Goal: Check status

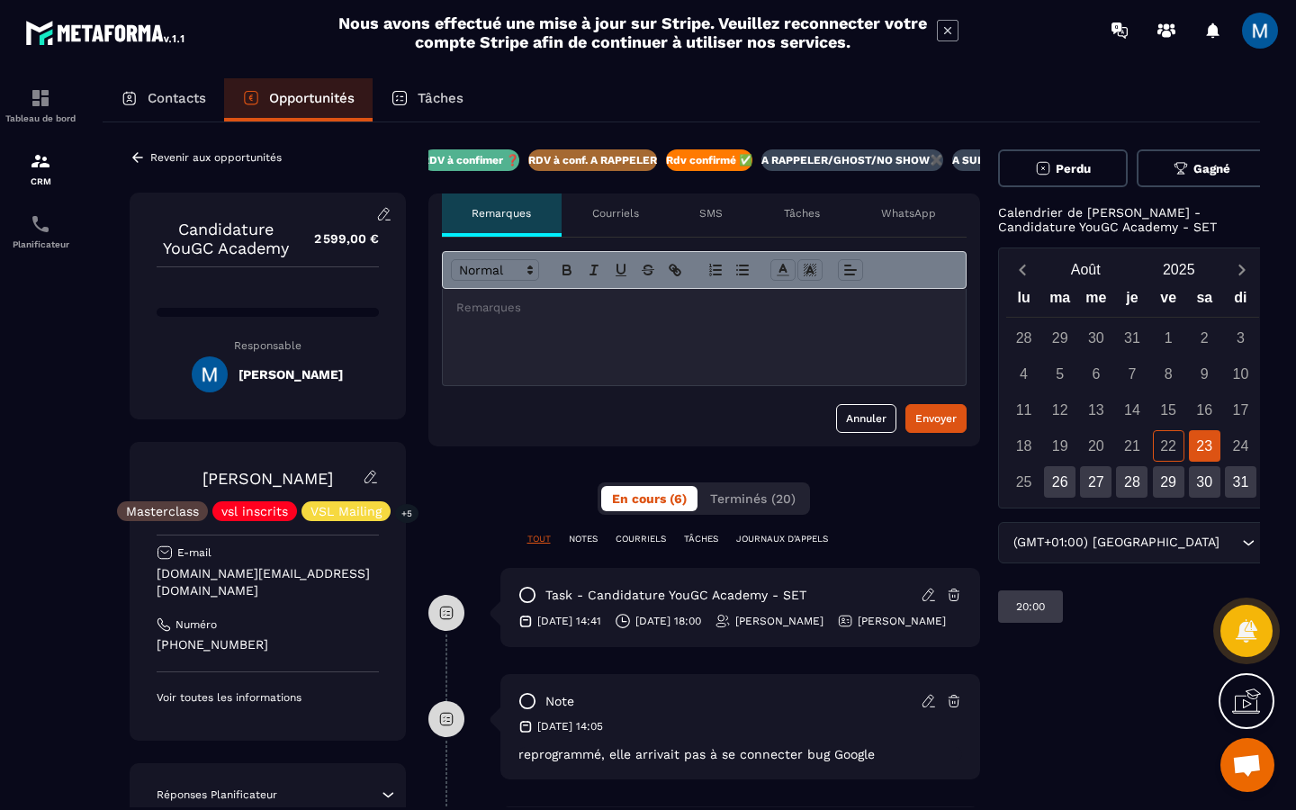
click at [952, 165] on p "A SUIVRE ⏳" at bounding box center [985, 160] width 67 height 14
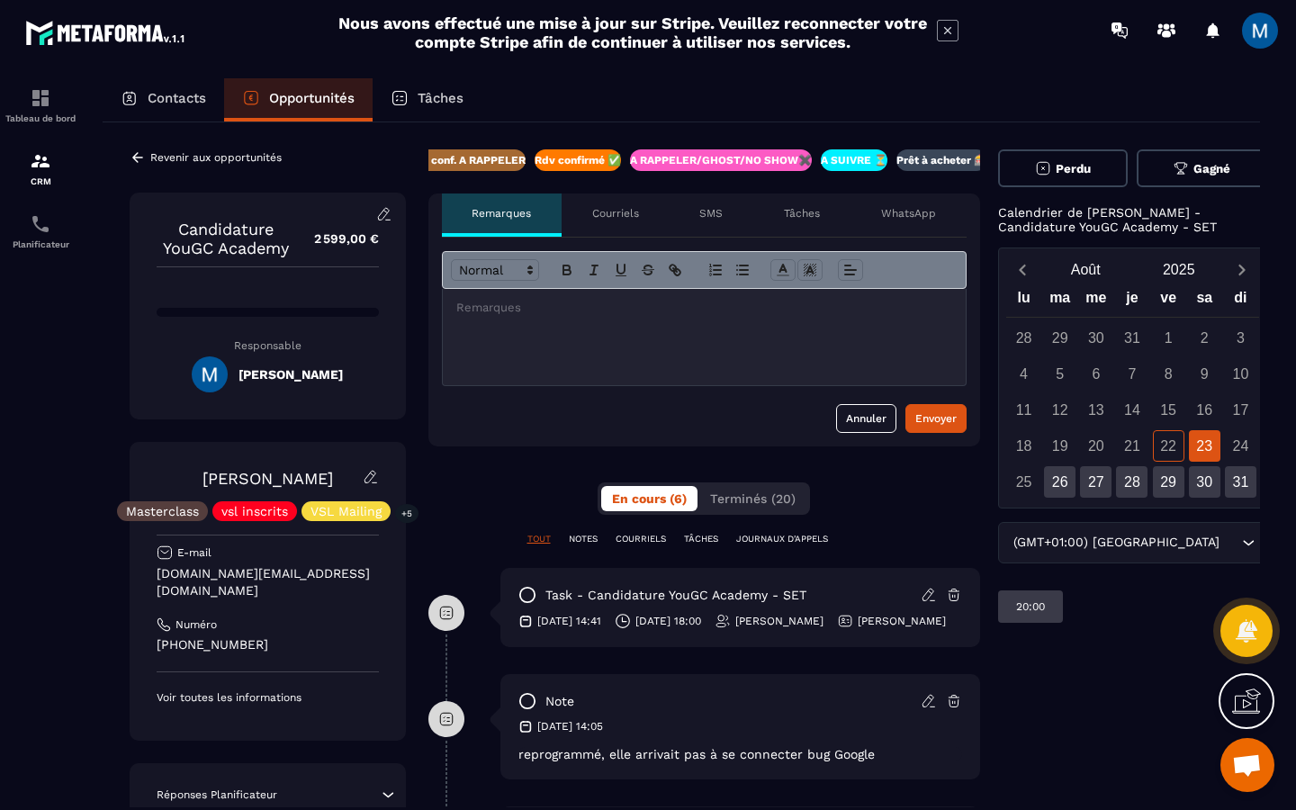
scroll to position [0, 404]
click at [137, 154] on icon at bounding box center [137, 157] width 11 height 10
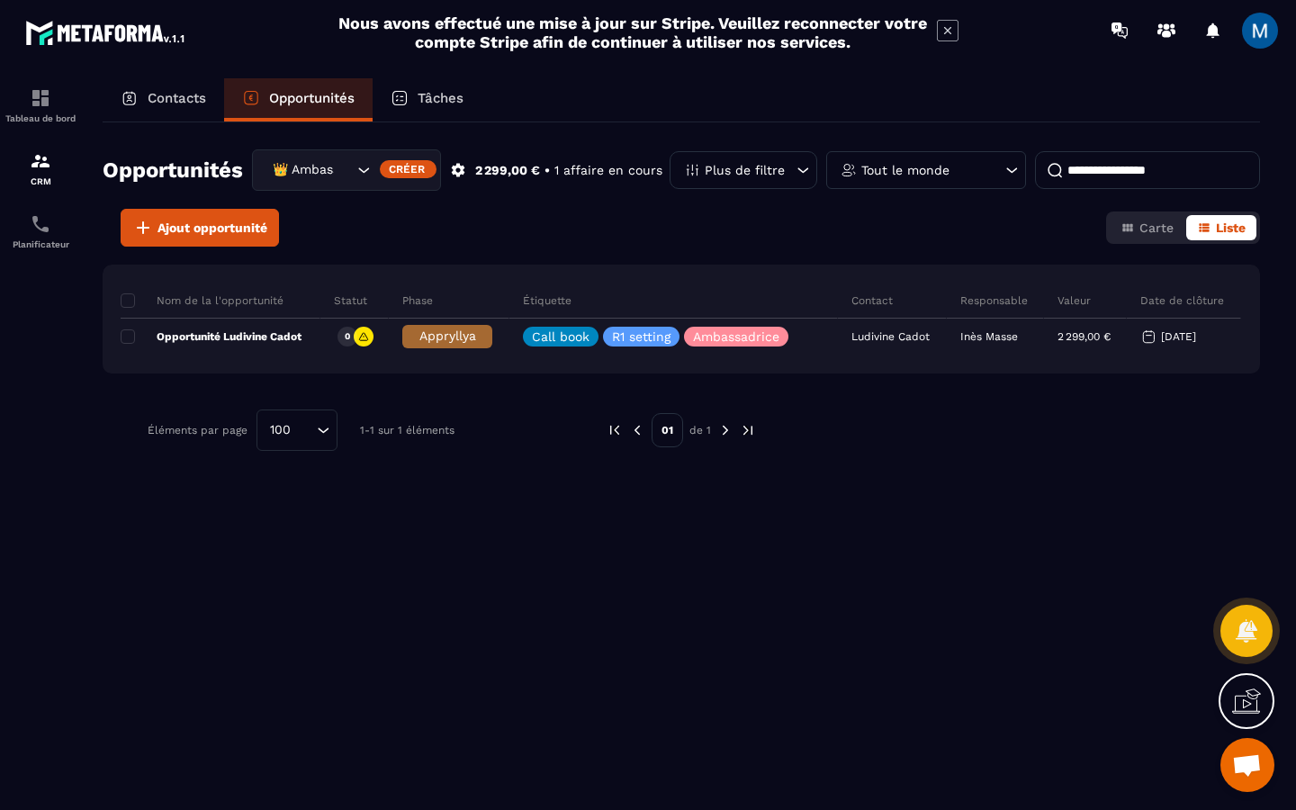
click at [365, 168] on icon "Search for option" at bounding box center [363, 170] width 18 height 18
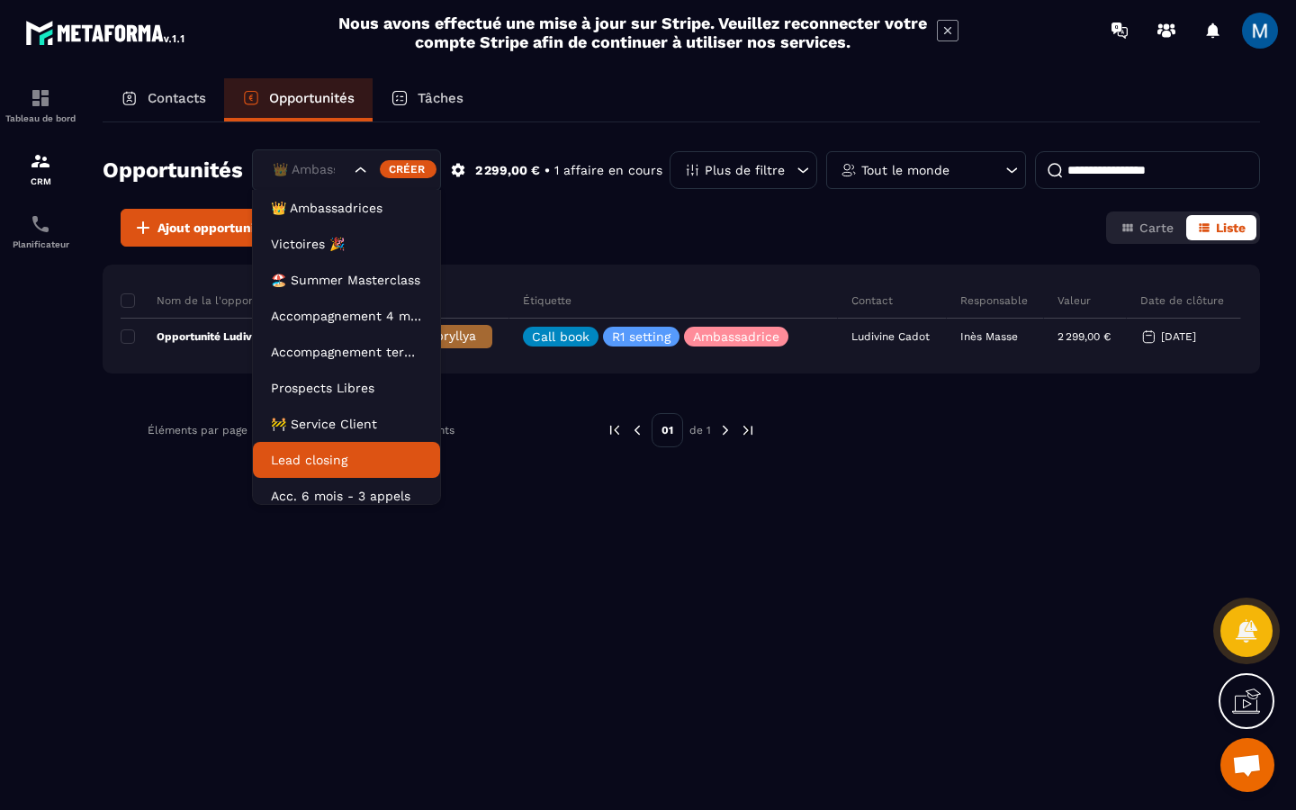
click at [365, 446] on li "Lead closing" at bounding box center [346, 460] width 187 height 36
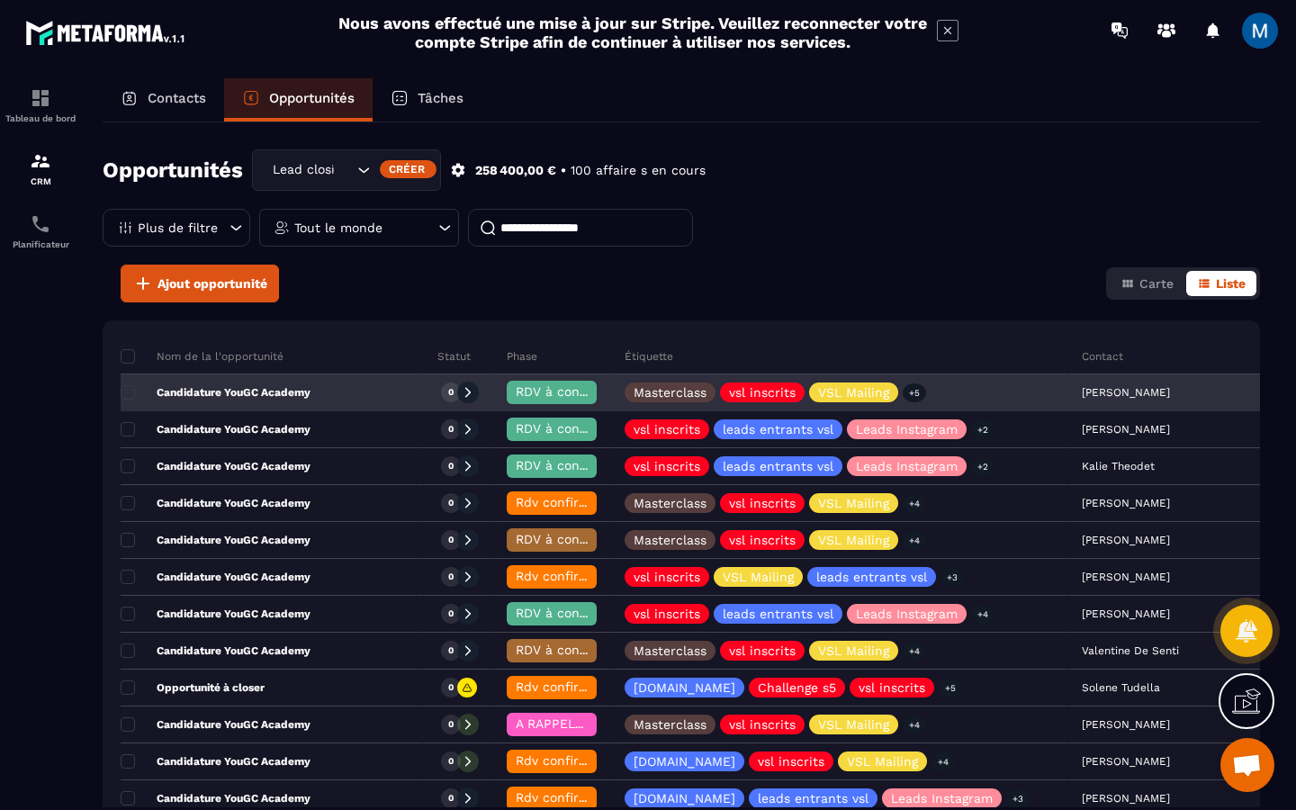
click at [318, 399] on div "Candidature YouGC Academy" at bounding box center [272, 393] width 303 height 36
